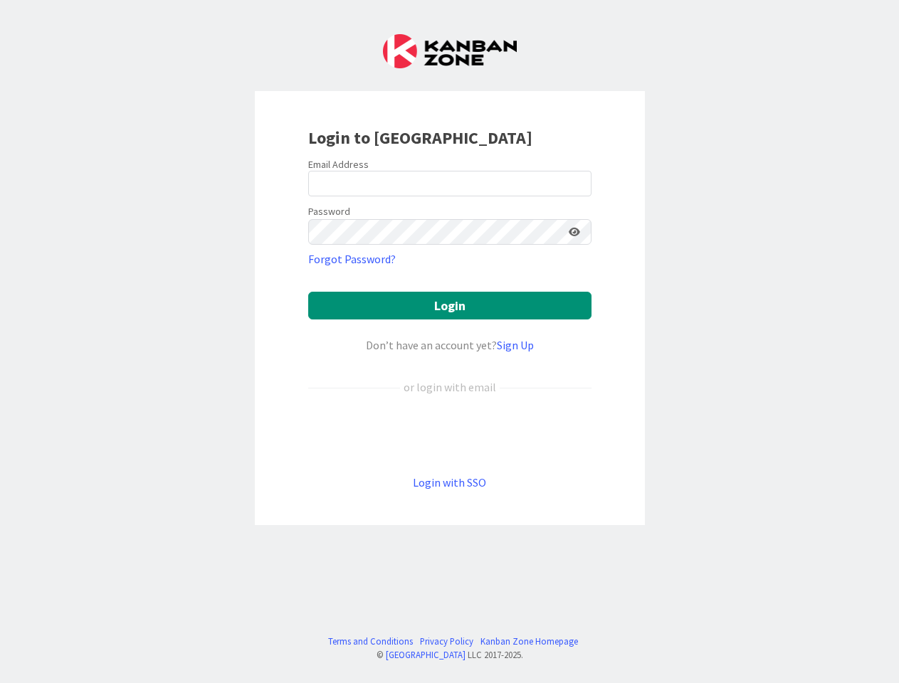
click at [449, 342] on div "Don’t have an account yet? Sign Up" at bounding box center [449, 345] width 283 height 17
click at [574, 232] on icon at bounding box center [574, 232] width 11 height 10
click at [450, 305] on button "Login" at bounding box center [449, 306] width 283 height 28
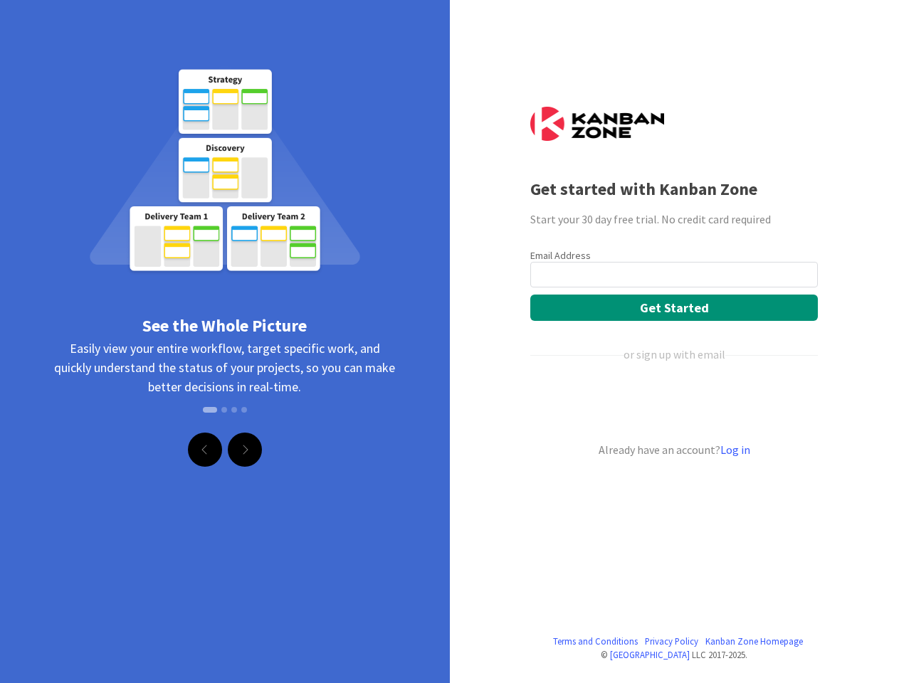
click at [449, 342] on div "See the Whole Picture Easily view your entire workflow, target specific work, a…" at bounding box center [225, 215] width 450 height 431
click at [205, 450] on span at bounding box center [204, 449] width 7 height 11
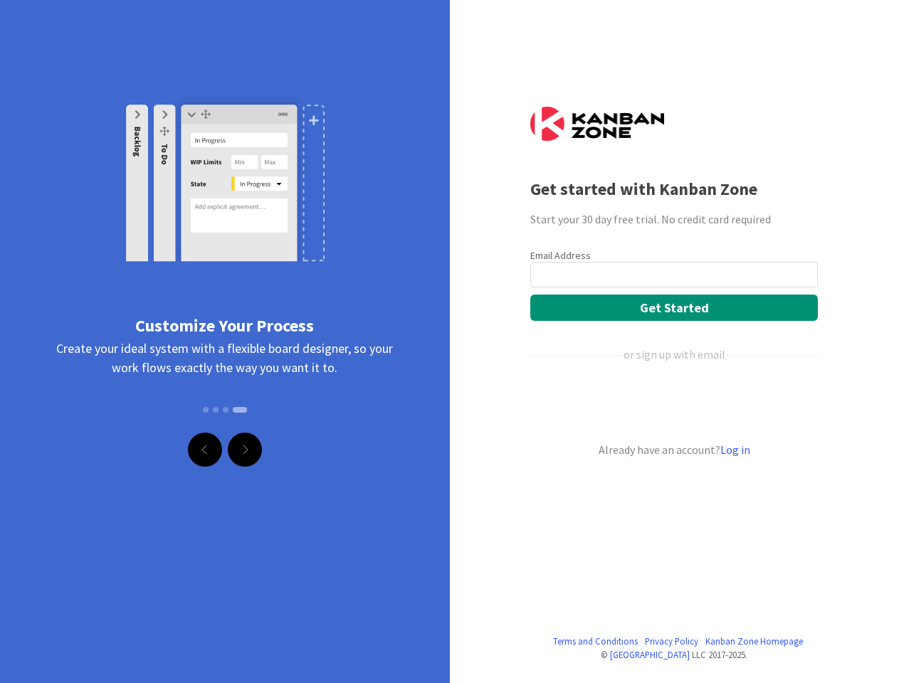
click at [245, 450] on span at bounding box center [244, 449] width 7 height 11
click at [674, 307] on button "Get Started" at bounding box center [673, 308] width 287 height 26
